Goal: Find specific page/section: Find specific page/section

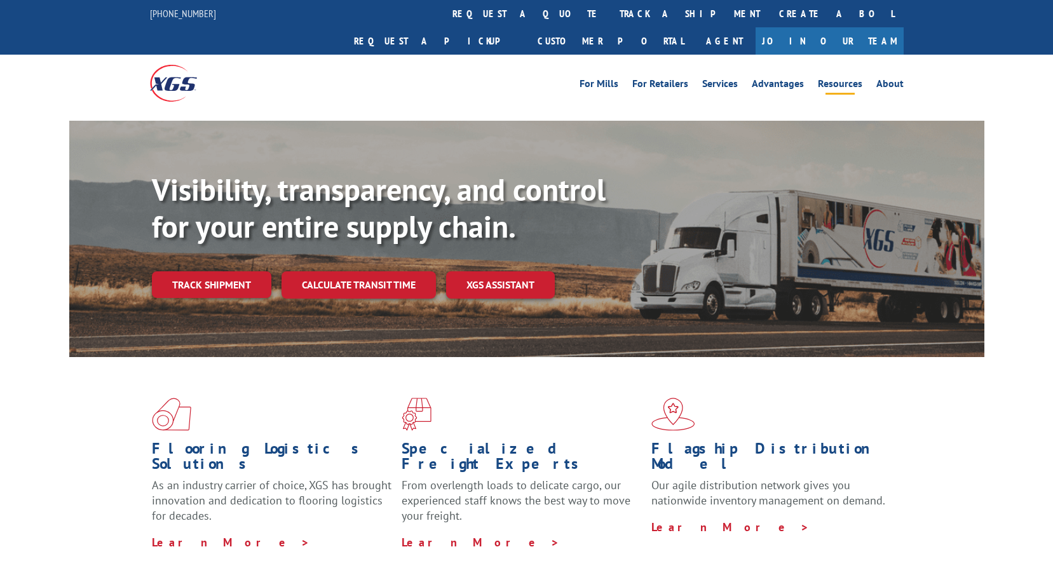
click at [842, 79] on link "Resources" at bounding box center [840, 86] width 44 height 14
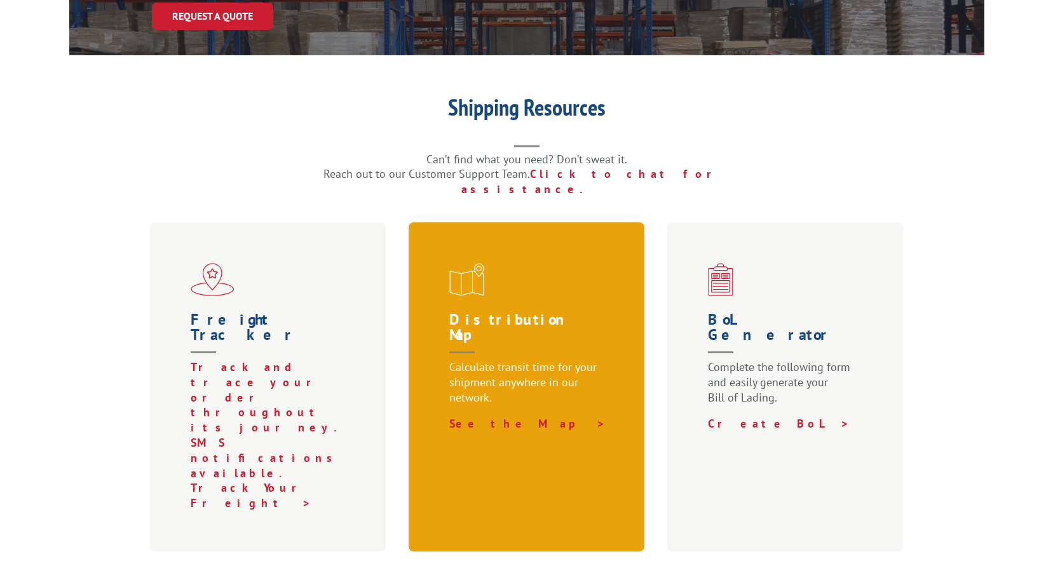
scroll to position [254, 0]
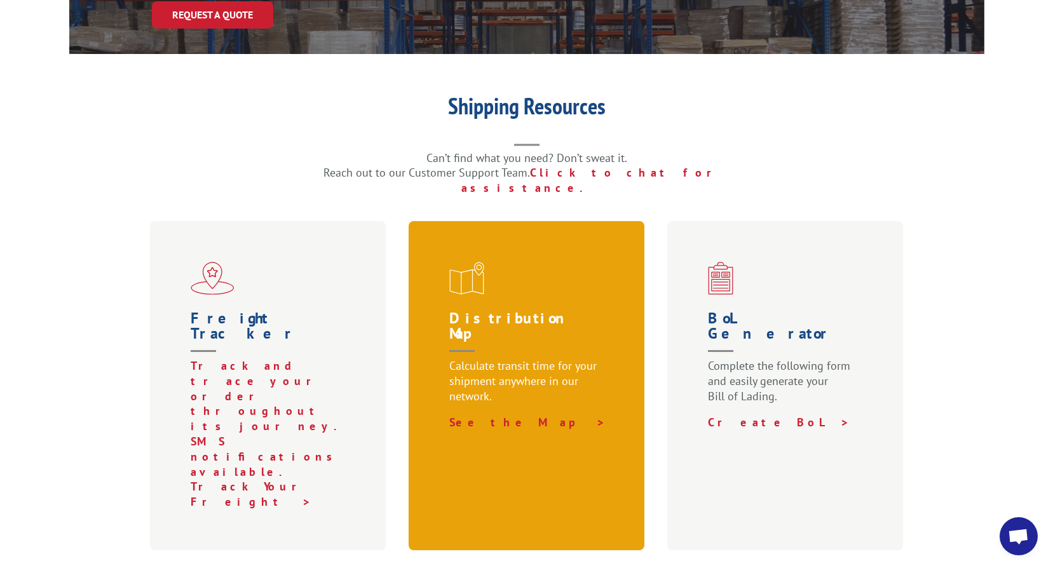
click at [547, 260] on div "Distribution Map Calculate transit time for your shipment anywhere in our netwo…" at bounding box center [527, 385] width 236 height 329
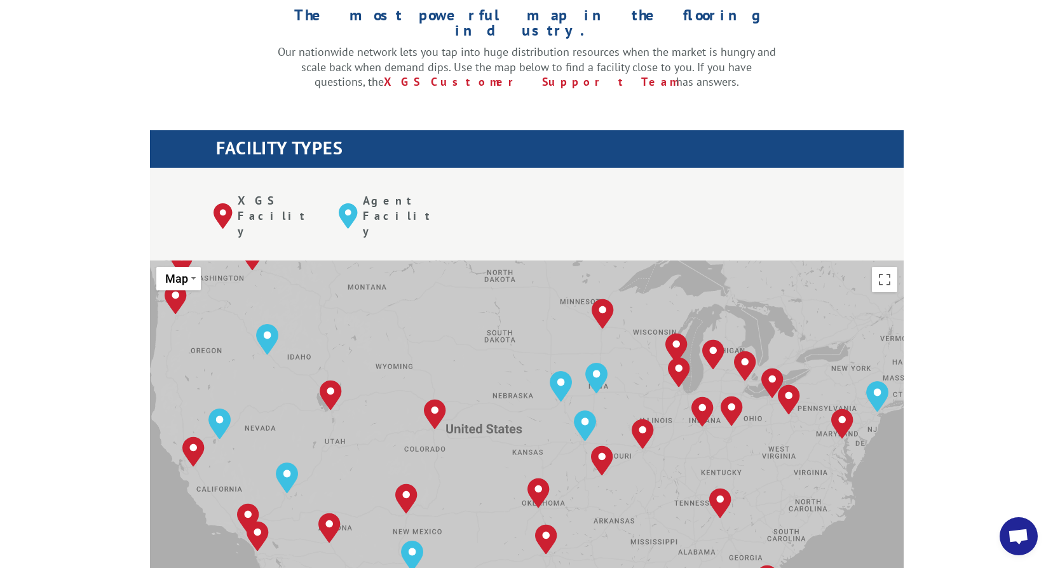
scroll to position [381, 0]
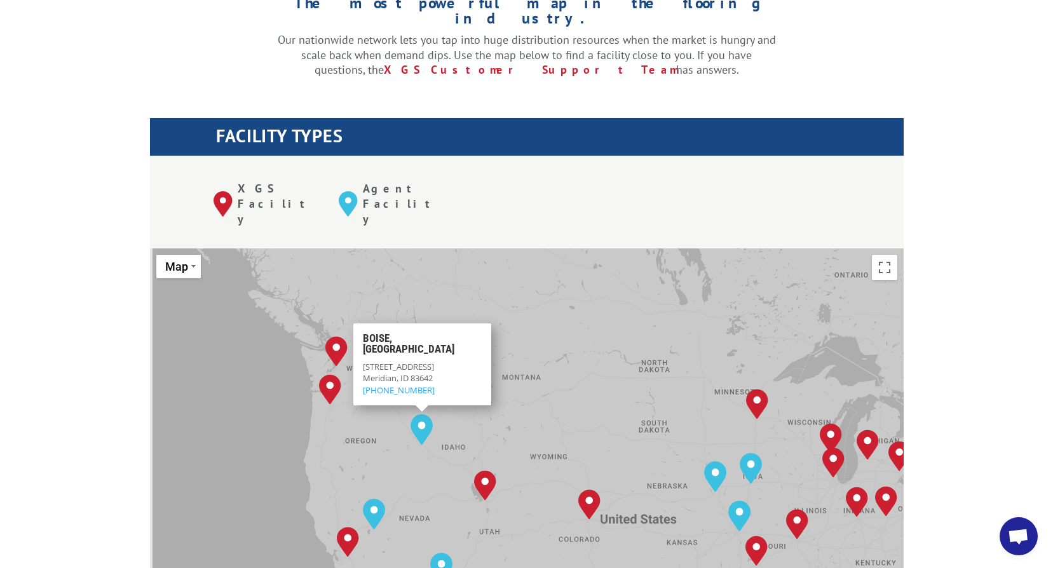
drag, startPoint x: 449, startPoint y: 258, endPoint x: 610, endPoint y: 350, distance: 185.9
click at [610, 350] on div "Albuquerque, NM Baltimore, MD Boise, ID Chicago, IL Chino, CA Cleveland, OH Dal…" at bounding box center [527, 458] width 754 height 418
